Goal: Check status: Check status

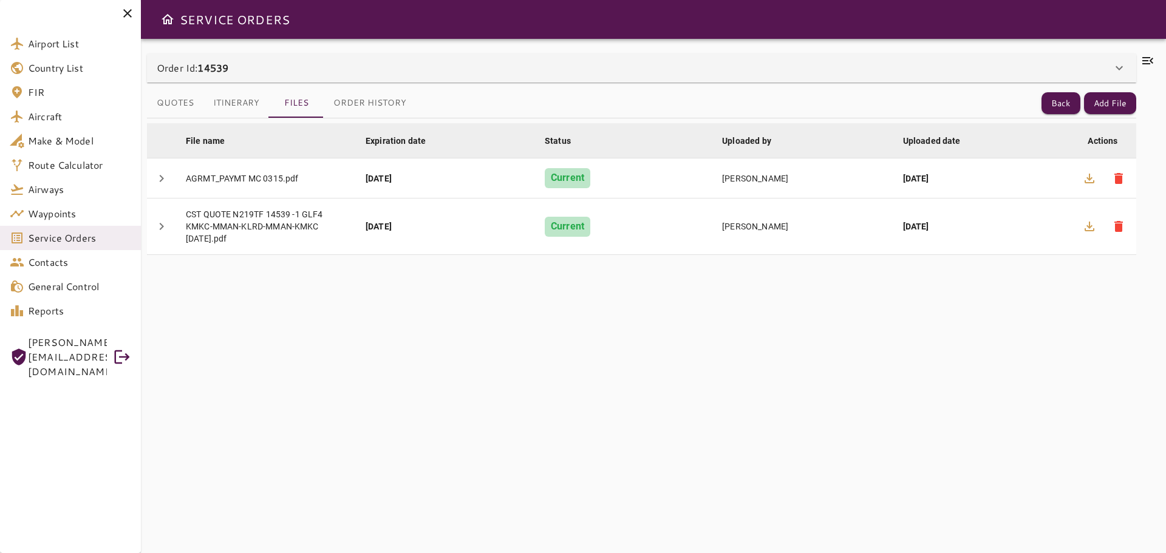
click at [128, 9] on icon at bounding box center [127, 13] width 15 height 15
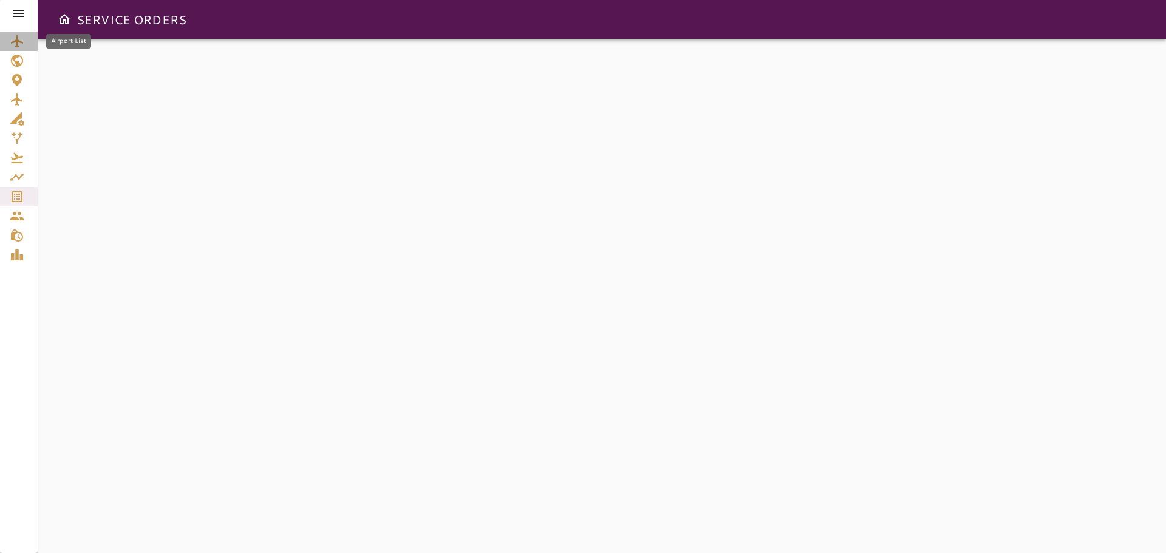
click at [21, 42] on icon "Airport List" at bounding box center [17, 41] width 12 height 12
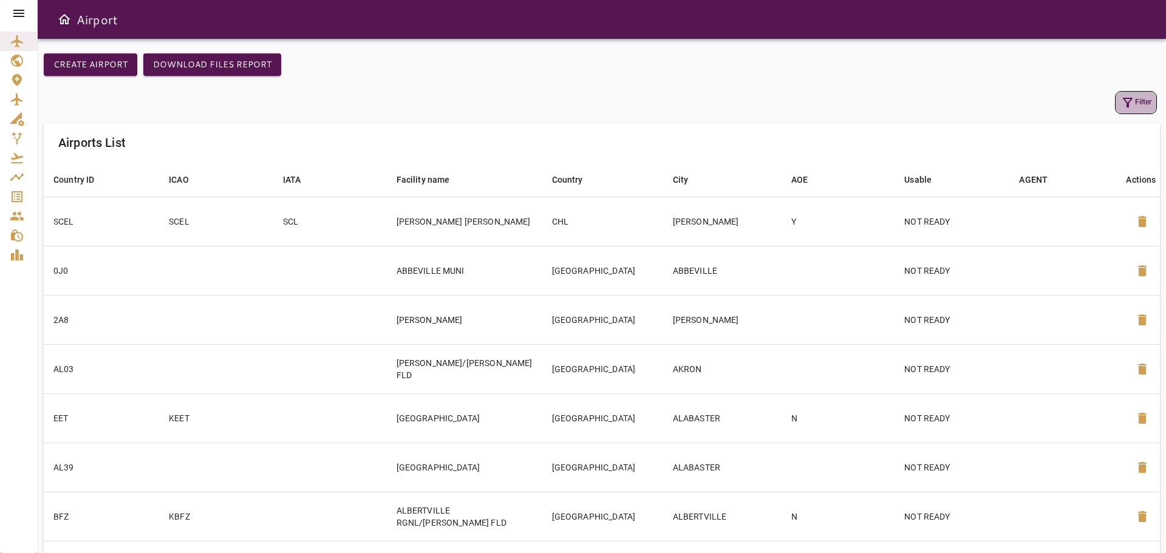
click at [1136, 101] on button "Filter" at bounding box center [1136, 102] width 42 height 23
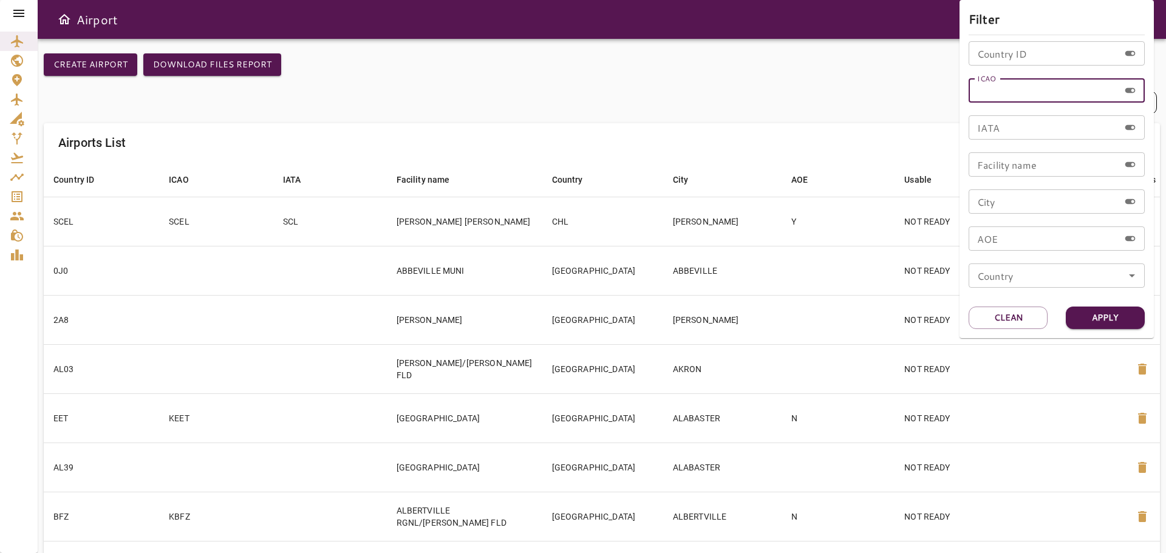
click at [1018, 88] on input "ICAO" at bounding box center [1044, 90] width 151 height 24
type input "*"
type input "******"
click at [1117, 320] on button "Apply" at bounding box center [1105, 318] width 79 height 22
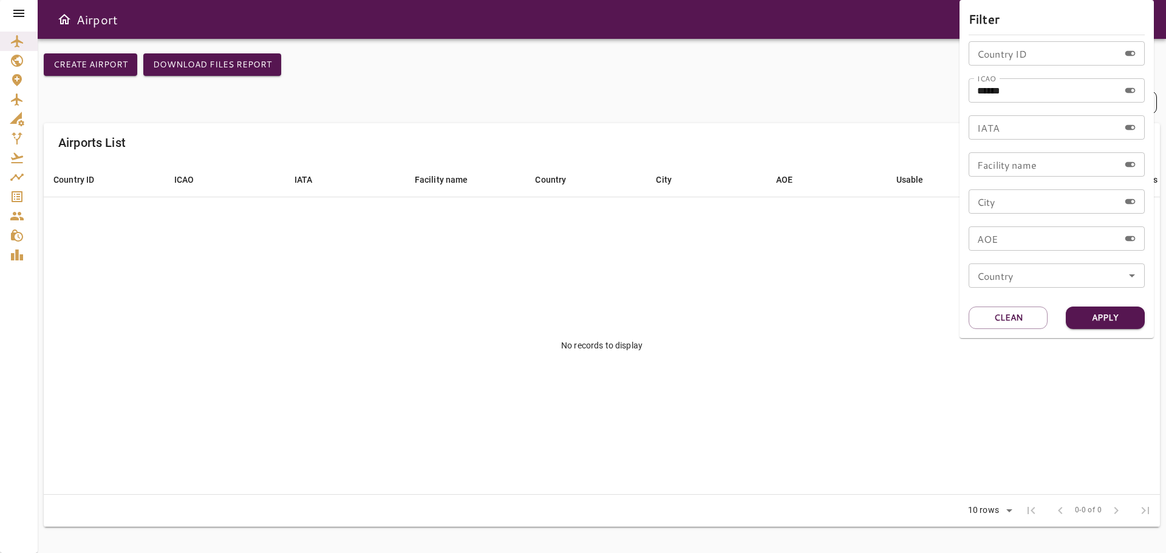
click at [18, 15] on div at bounding box center [583, 276] width 1166 height 553
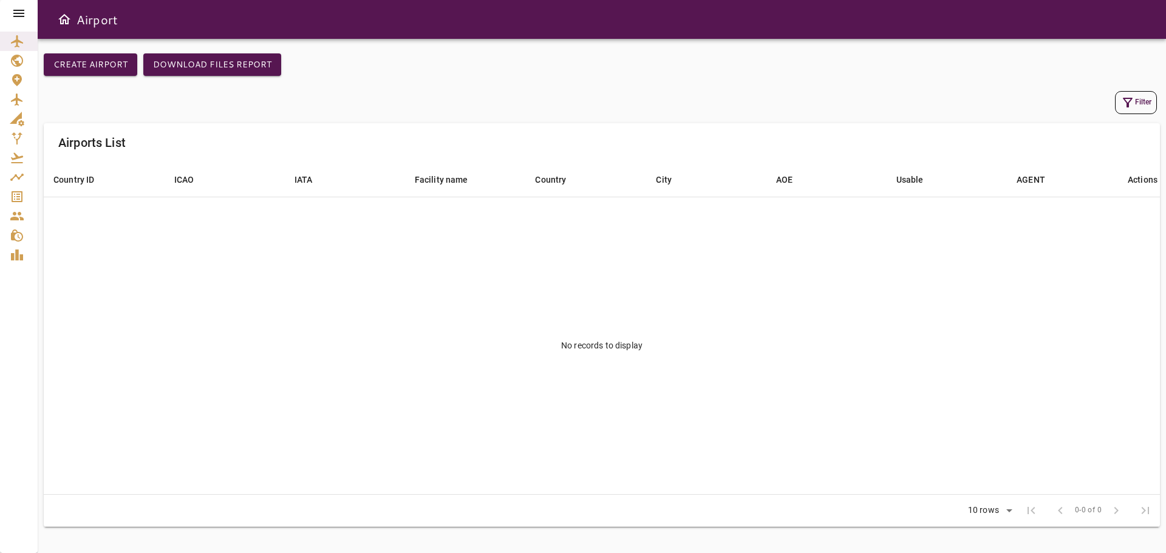
click at [18, 15] on icon at bounding box center [19, 13] width 15 height 15
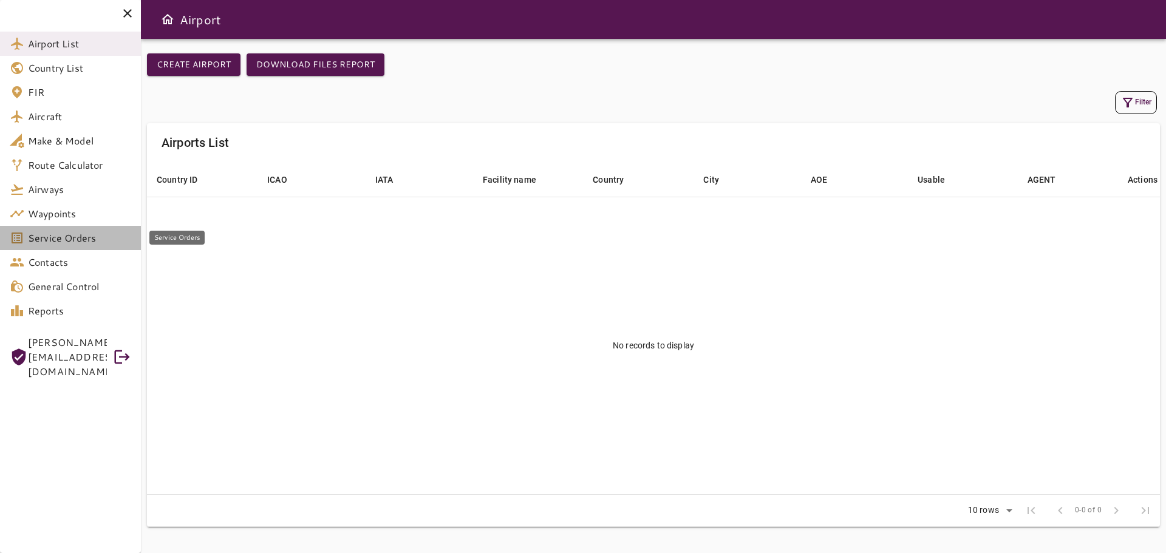
click at [46, 242] on span "Service Orders" at bounding box center [79, 238] width 103 height 15
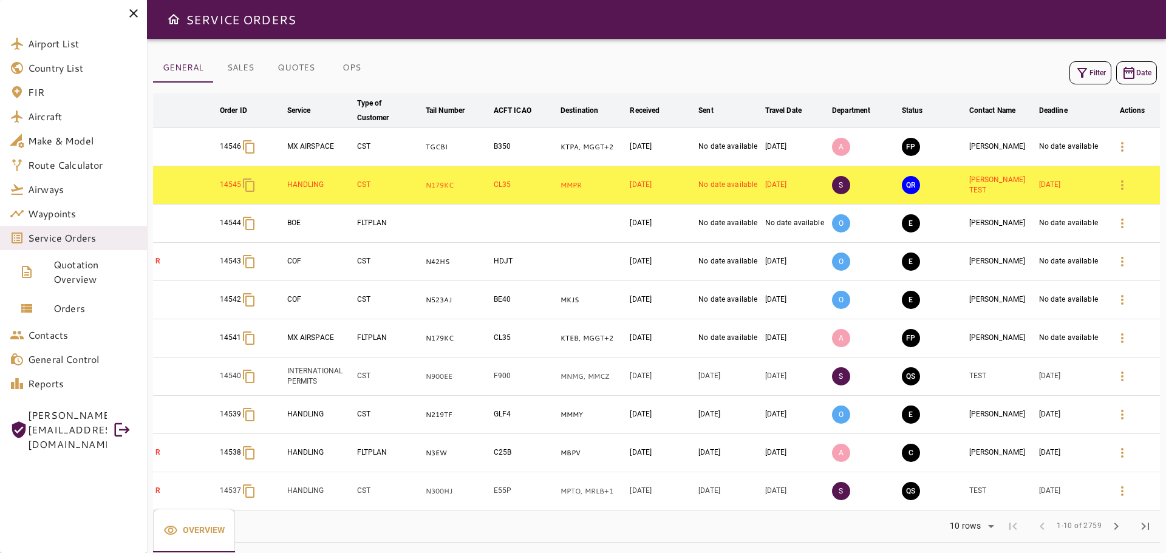
click at [1089, 75] on button "Filter" at bounding box center [1090, 72] width 42 height 23
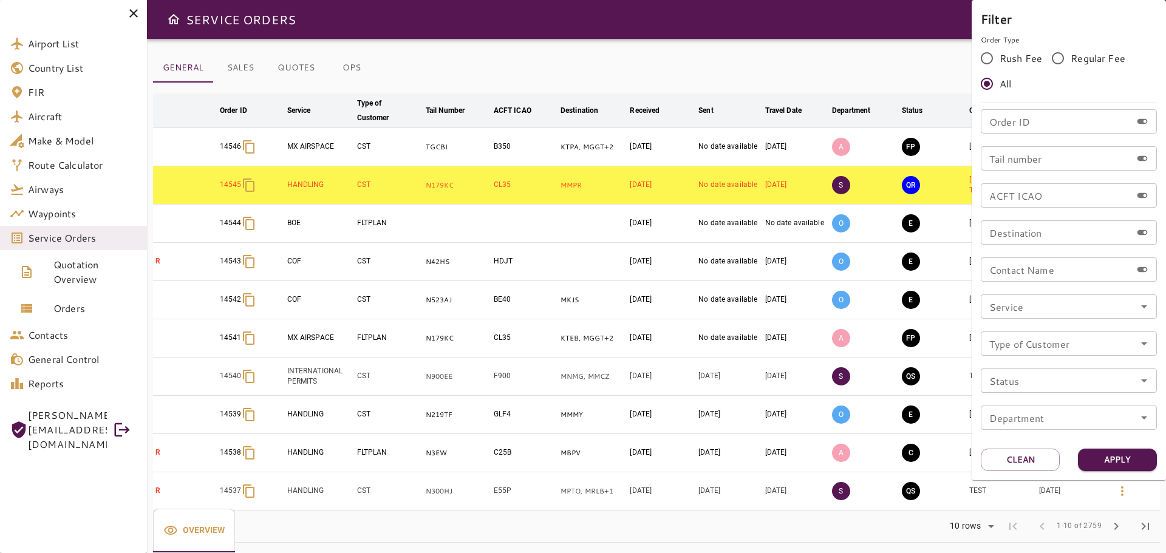
click at [1058, 117] on input "Order ID" at bounding box center [1056, 121] width 151 height 24
click at [1018, 461] on button "Clean" at bounding box center [1020, 460] width 79 height 22
click at [717, 65] on div at bounding box center [583, 276] width 1166 height 553
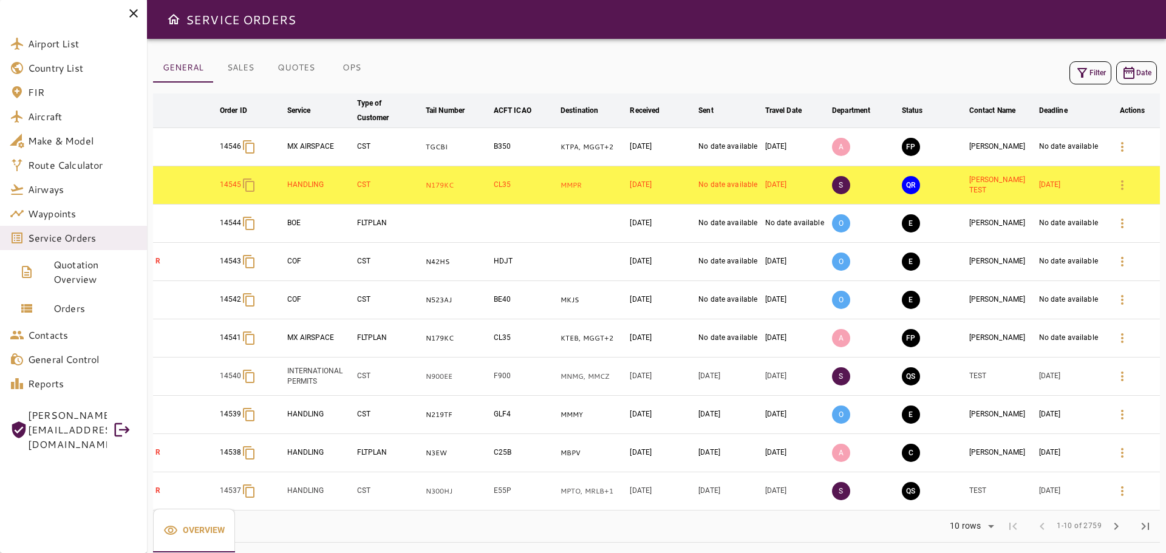
click at [1088, 77] on icon "button" at bounding box center [1082, 73] width 15 height 15
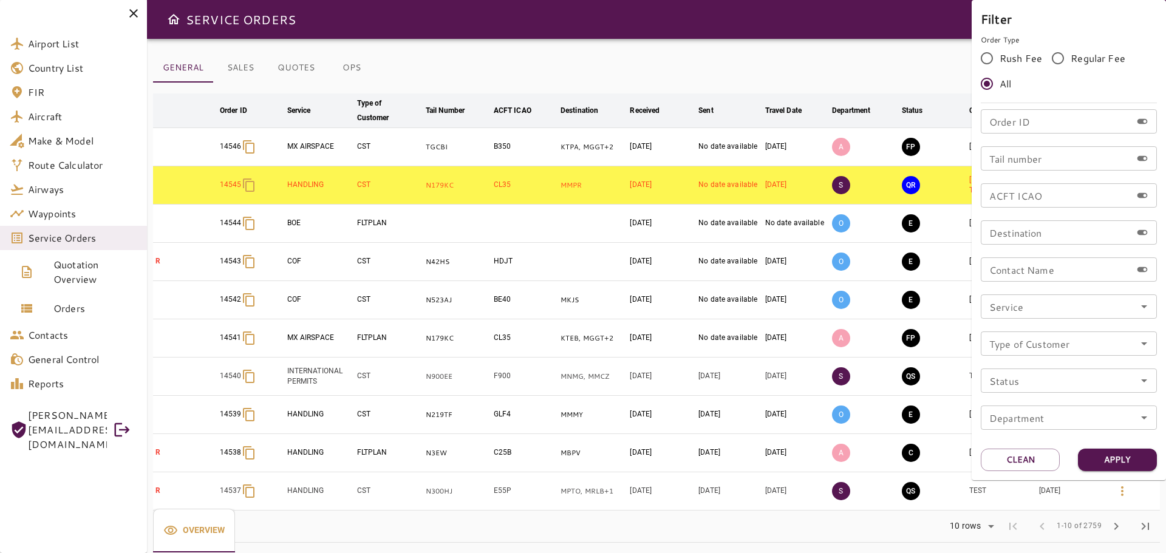
click at [1029, 160] on input "Tail number" at bounding box center [1056, 158] width 151 height 24
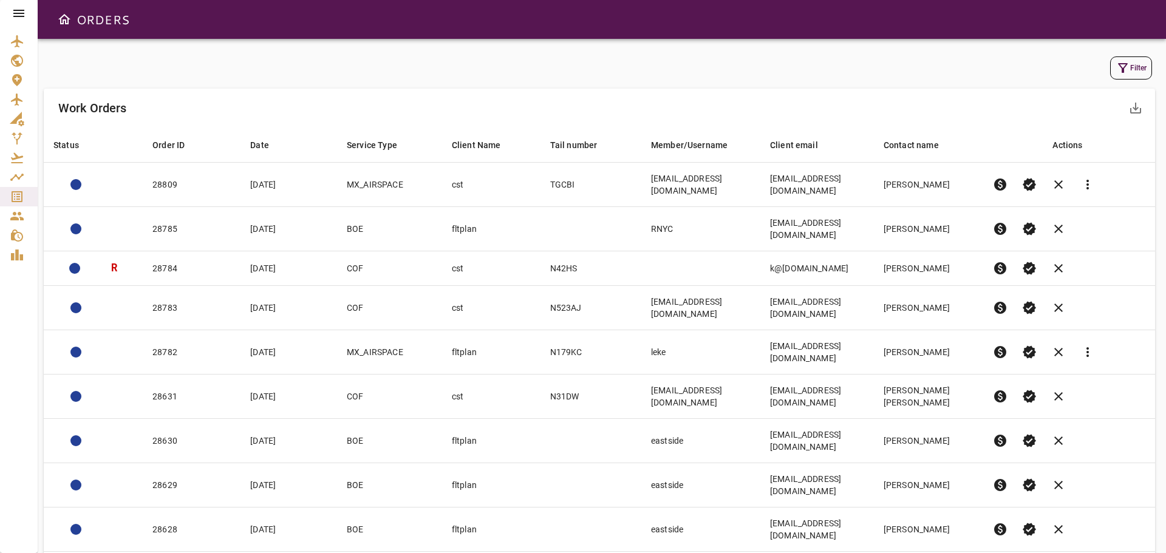
click at [16, 14] on icon at bounding box center [18, 13] width 11 height 7
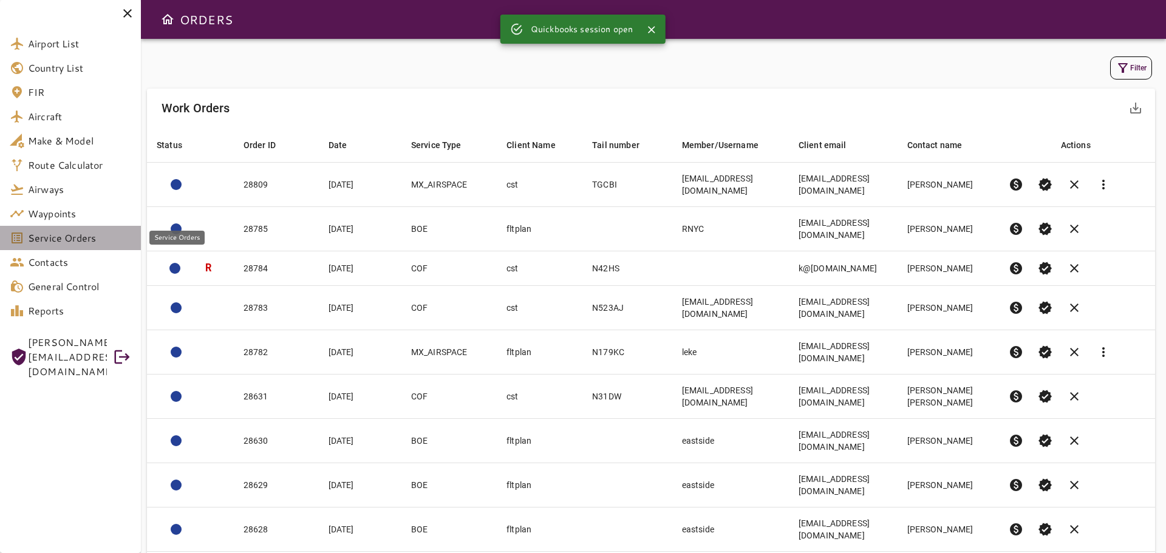
click at [103, 233] on span "Service Orders" at bounding box center [79, 238] width 103 height 15
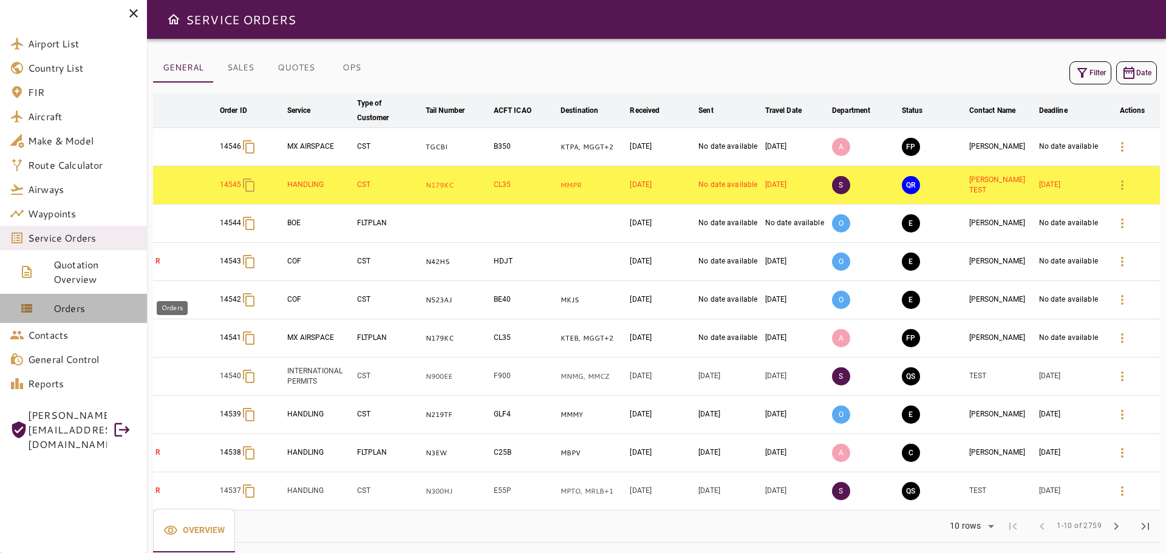
click at [87, 310] on span "Orders" at bounding box center [95, 308] width 84 height 15
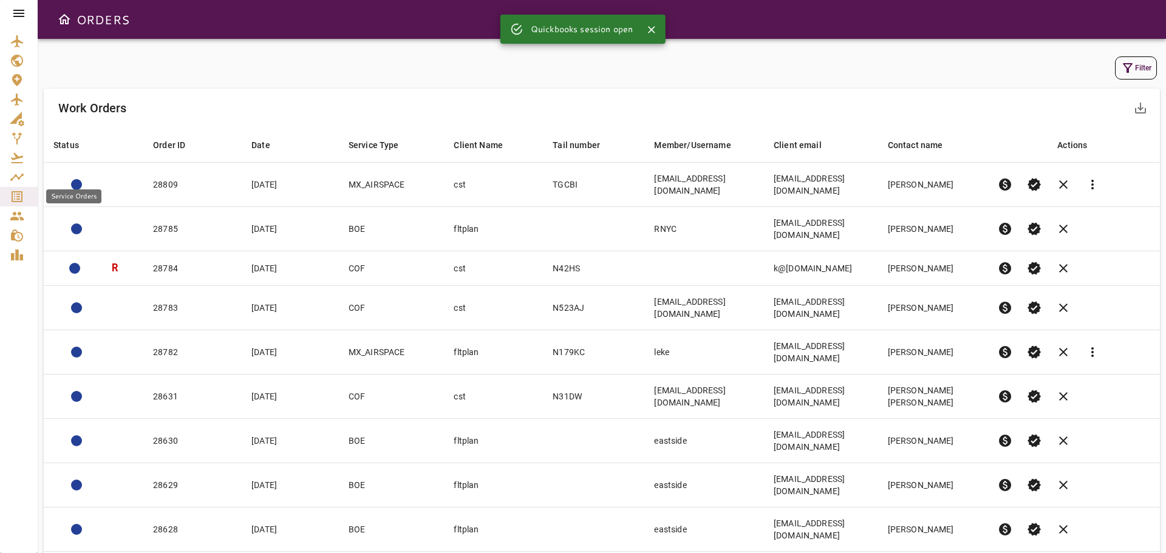
click at [24, 196] on div "Service Orders" at bounding box center [19, 196] width 18 height 15
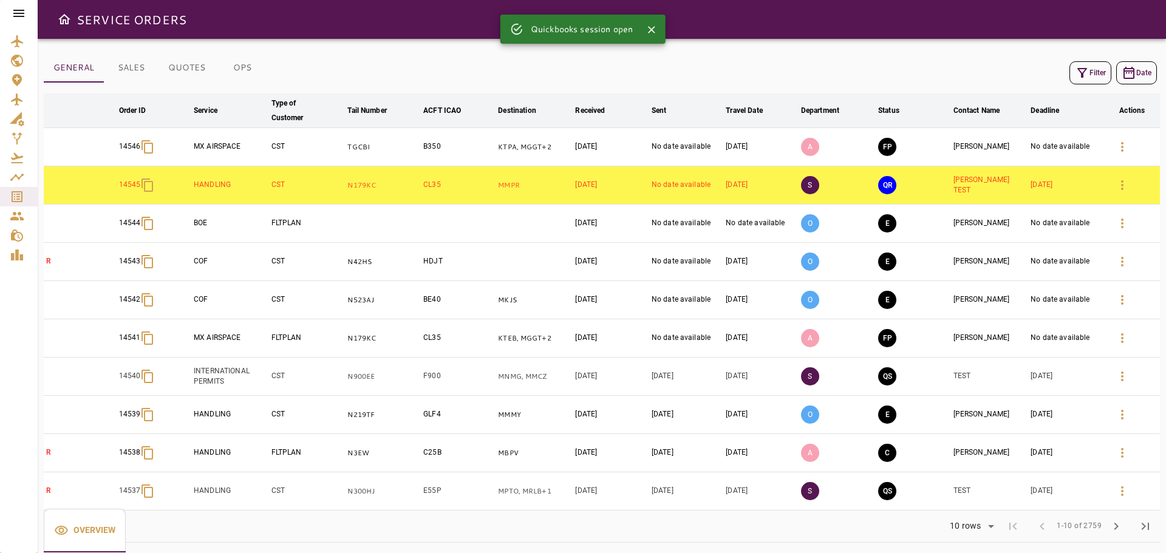
click at [18, 13] on icon at bounding box center [18, 13] width 11 height 7
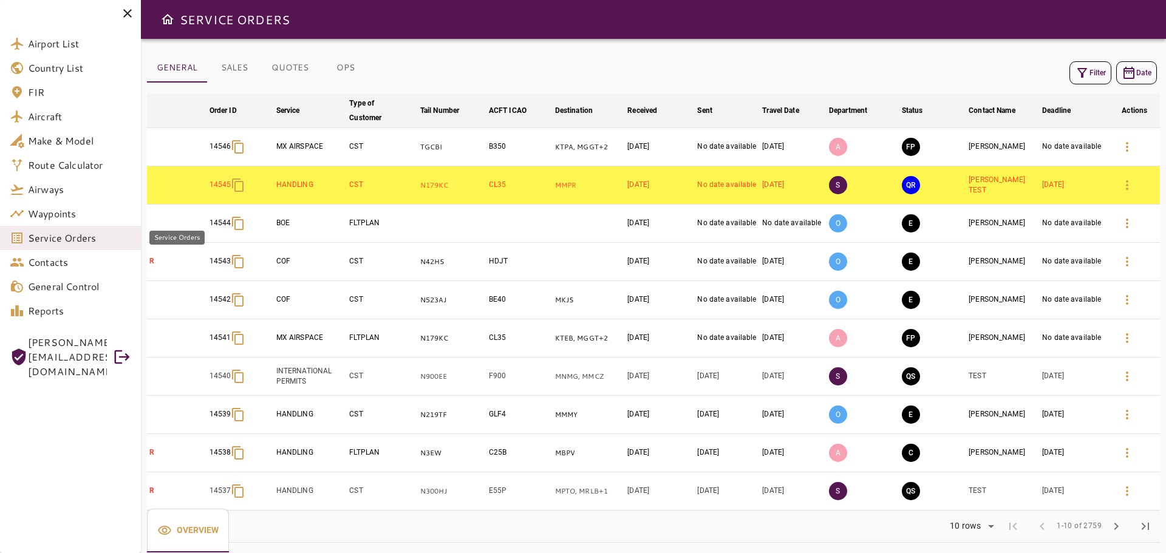
click at [73, 243] on span "Service Orders" at bounding box center [79, 238] width 103 height 15
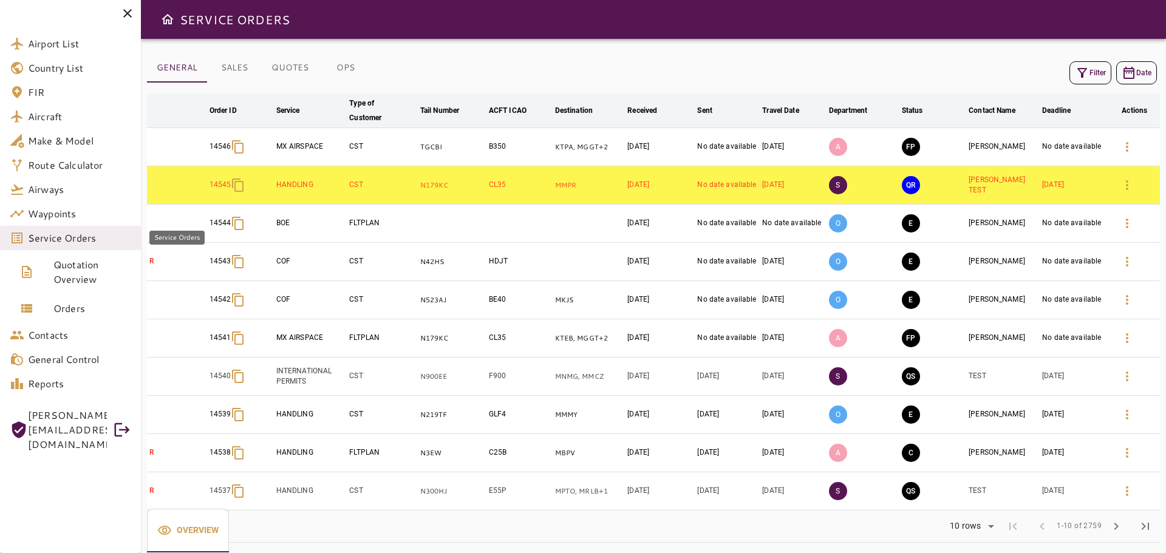
click at [73, 243] on span "Service Orders" at bounding box center [79, 238] width 103 height 15
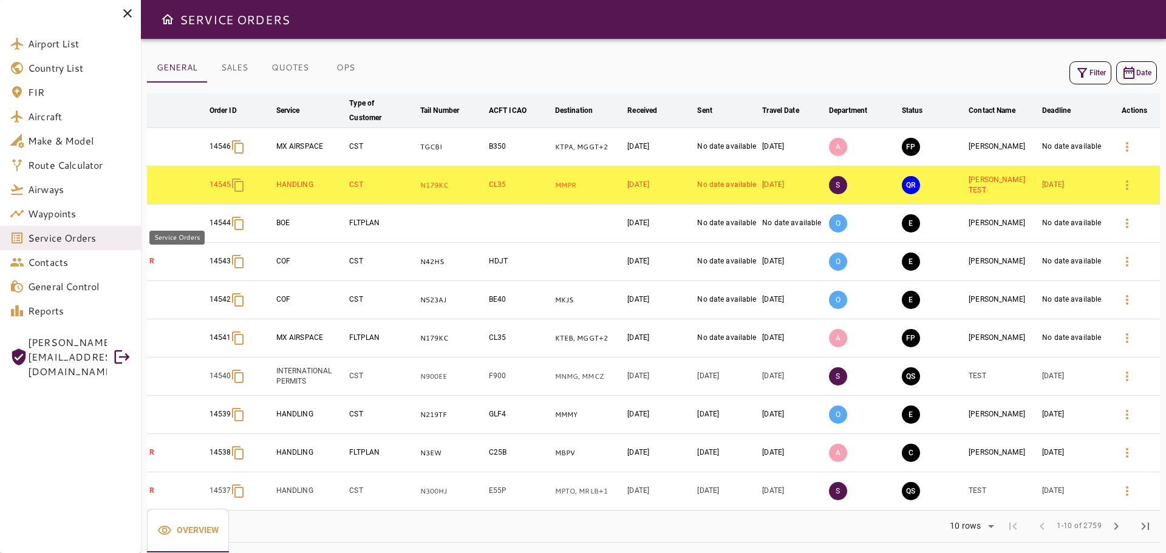
click at [73, 243] on span "Service Orders" at bounding box center [79, 238] width 103 height 15
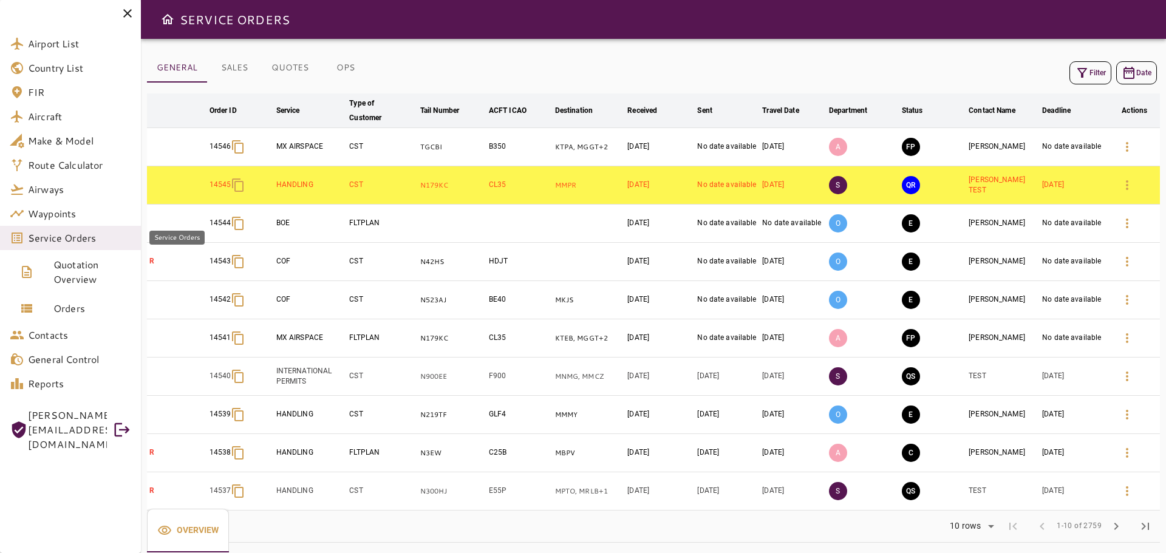
click at [77, 236] on span "Service Orders" at bounding box center [79, 238] width 103 height 15
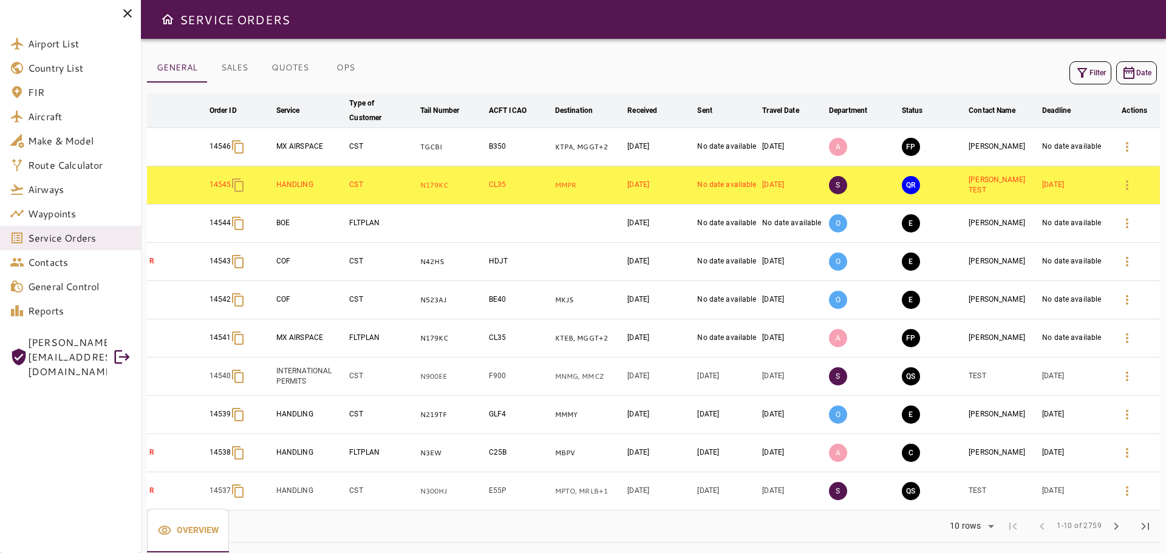
click at [121, 21] on div at bounding box center [70, 13] width 141 height 27
click at [126, 15] on icon at bounding box center [127, 13] width 9 height 9
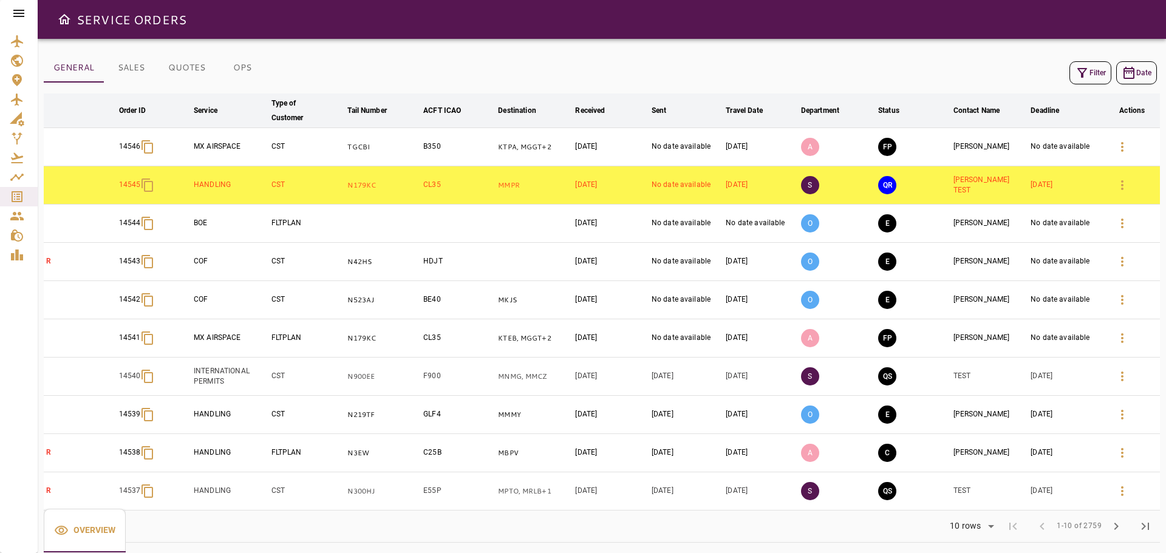
click at [18, 13] on icon at bounding box center [18, 13] width 11 height 7
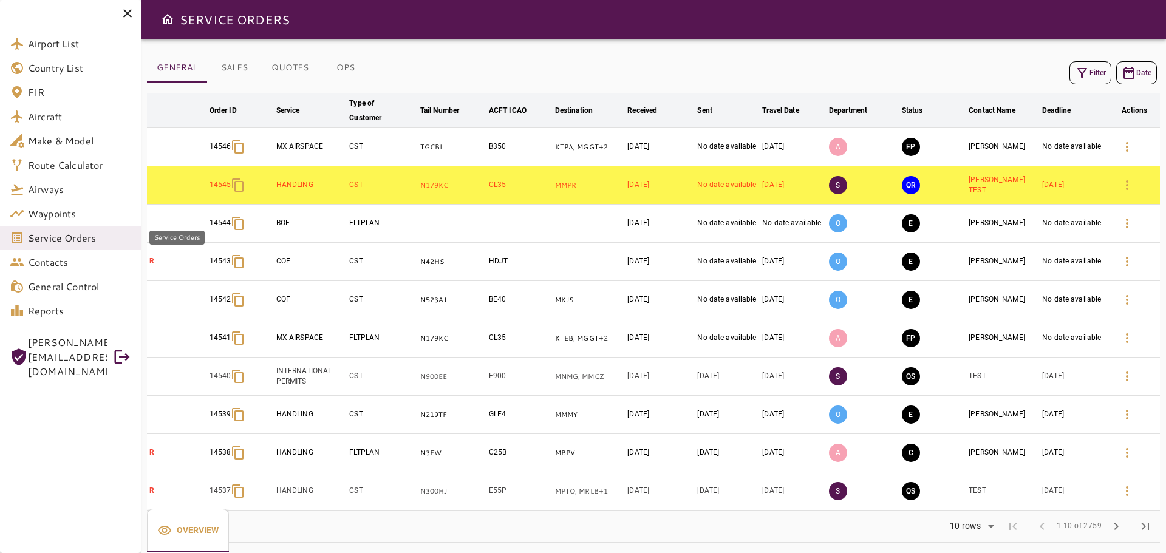
click at [57, 237] on span "Service Orders" at bounding box center [79, 238] width 103 height 15
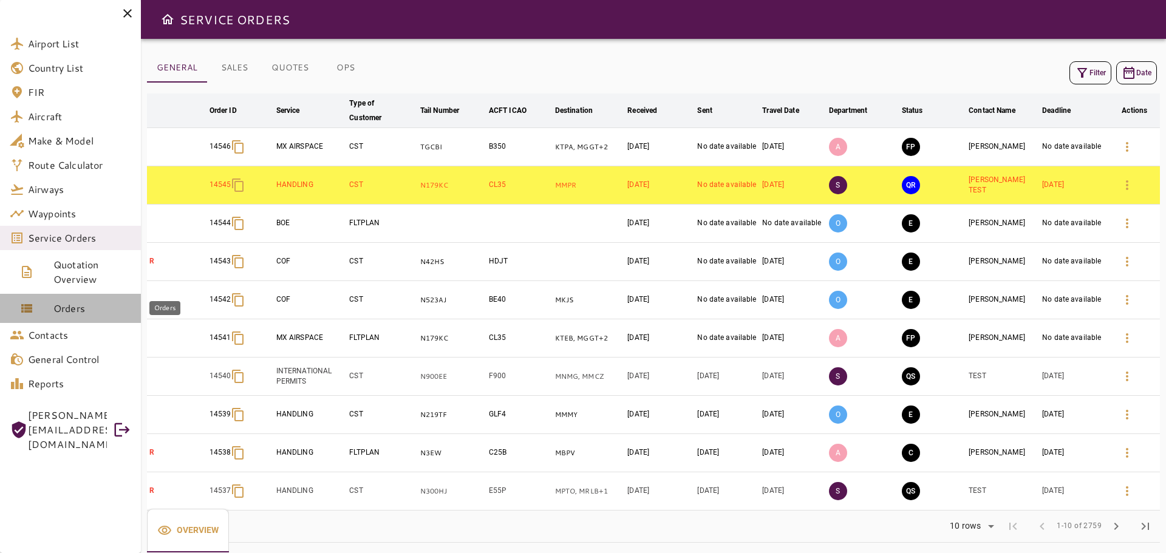
click at [73, 302] on span "Orders" at bounding box center [92, 308] width 78 height 15
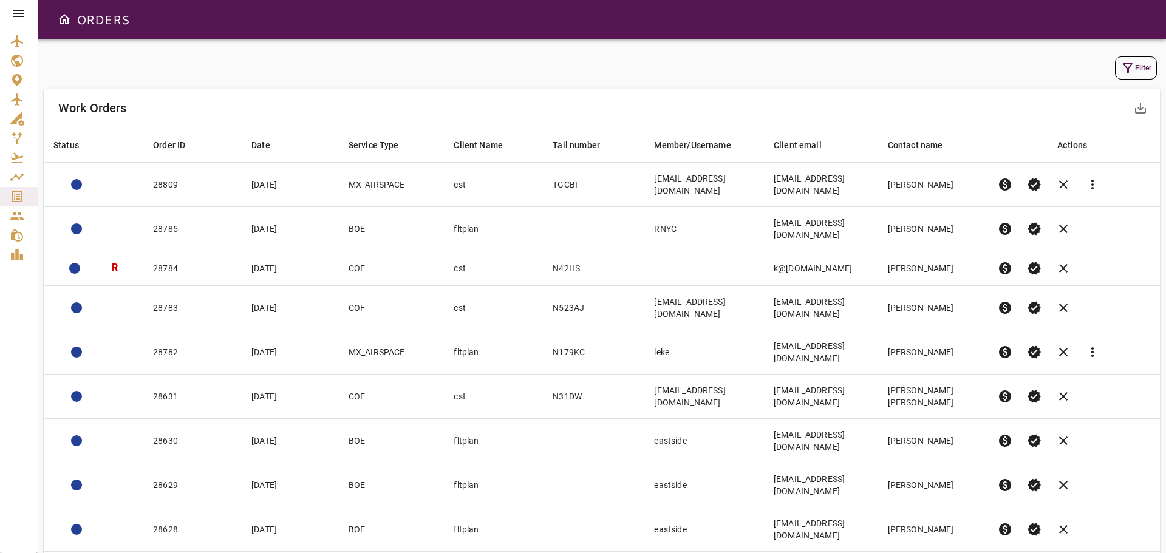
click at [9, 7] on div at bounding box center [19, 13] width 38 height 27
click at [15, 12] on icon at bounding box center [19, 13] width 15 height 15
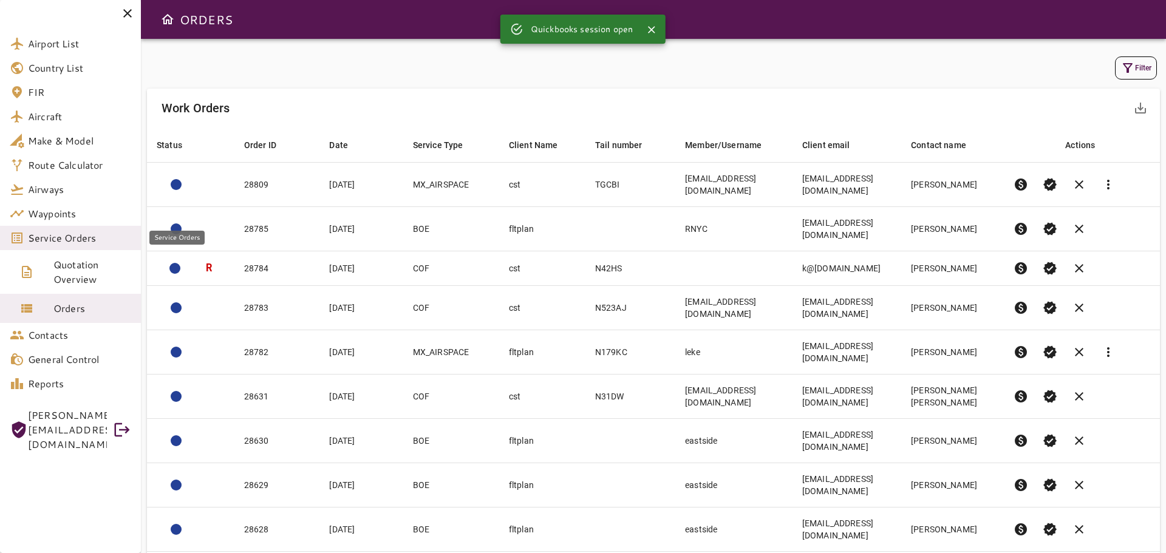
click at [66, 234] on span "Service Orders" at bounding box center [79, 238] width 103 height 15
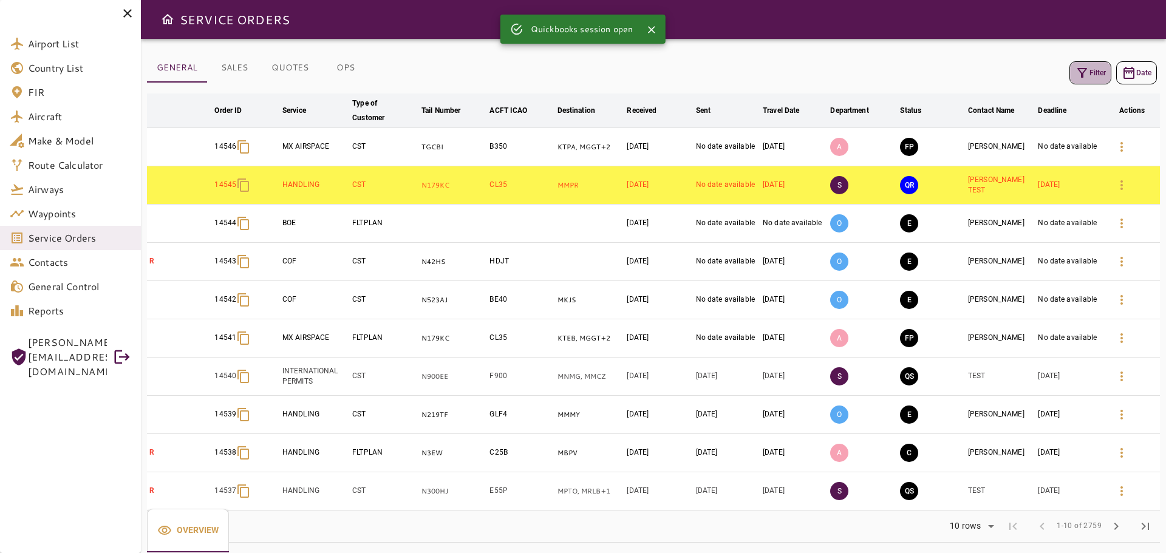
click at [1092, 73] on button "Filter" at bounding box center [1090, 72] width 42 height 23
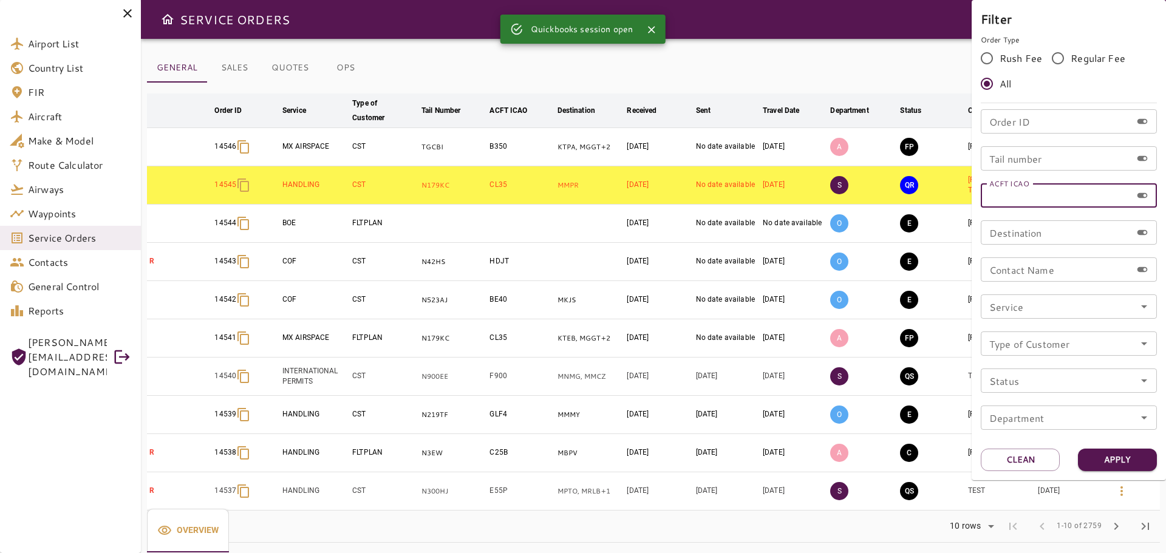
click at [1024, 193] on input "ACFT ICAO" at bounding box center [1056, 195] width 151 height 24
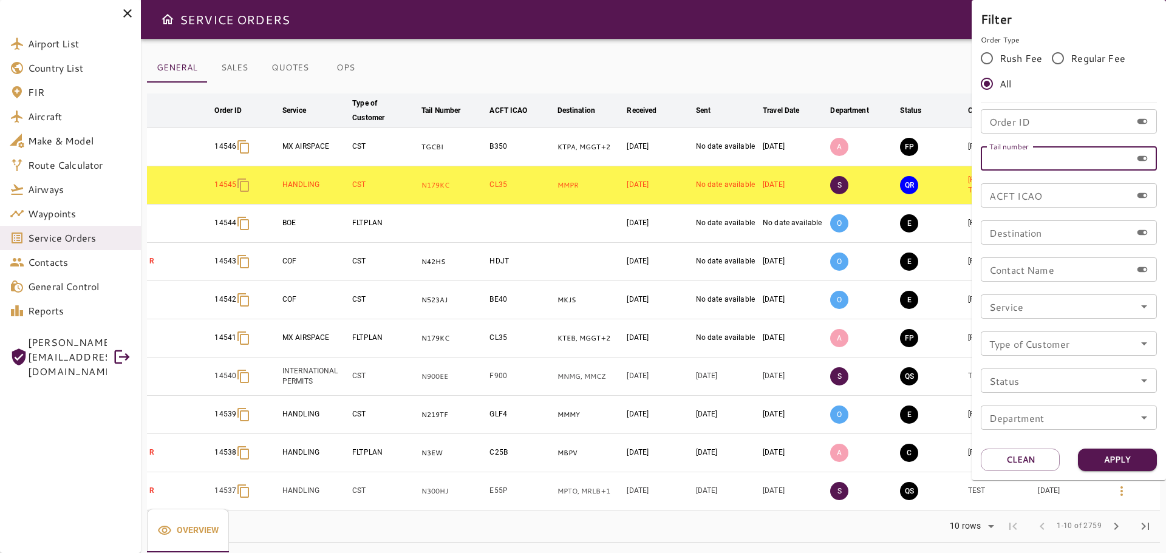
click at [1023, 162] on input "Tail number" at bounding box center [1056, 158] width 151 height 24
click at [1044, 119] on input "Order ID" at bounding box center [1056, 121] width 151 height 24
type input "*****"
click at [1122, 463] on button "Apply" at bounding box center [1117, 460] width 79 height 22
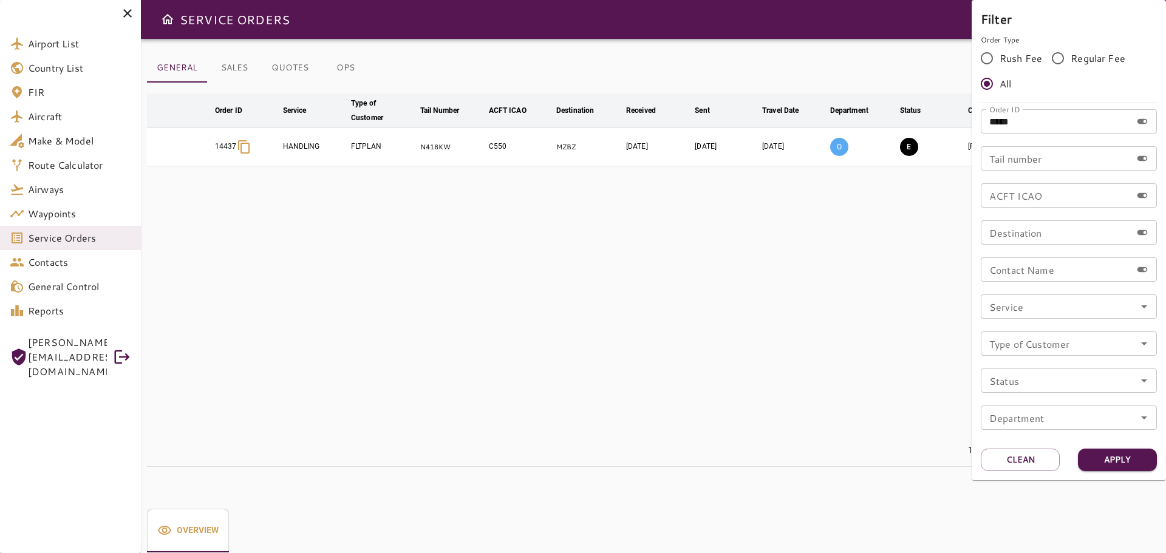
click at [645, 257] on div at bounding box center [583, 276] width 1166 height 553
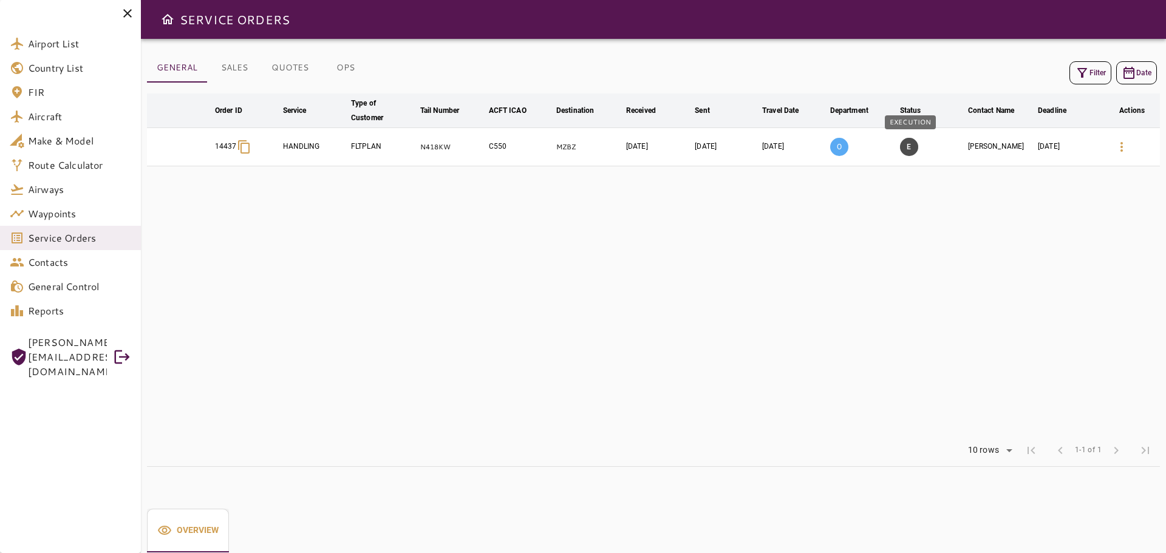
click at [913, 149] on button "E" at bounding box center [909, 147] width 18 height 18
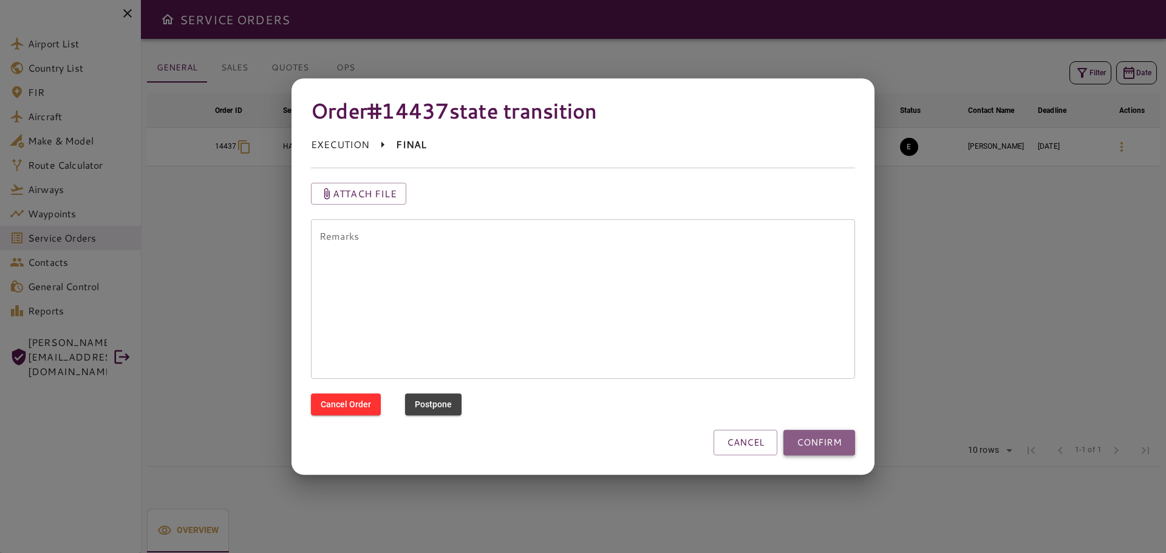
click at [837, 443] on button "CONFIRM" at bounding box center [819, 443] width 72 height 26
